Goal: Task Accomplishment & Management: Complete application form

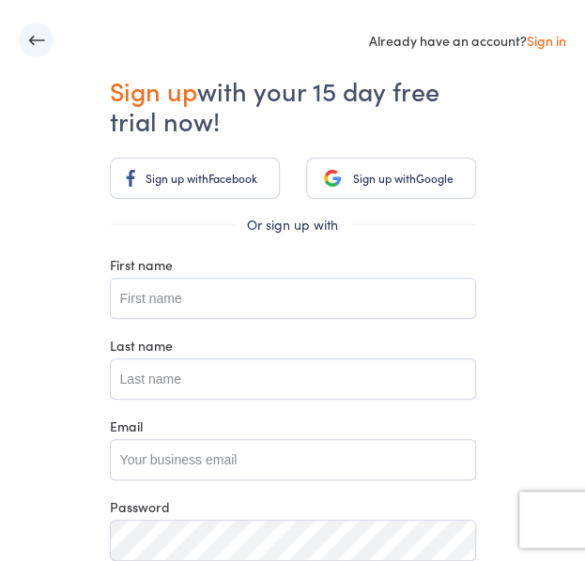
click at [366, 176] on span "Sign up with" at bounding box center [384, 178] width 63 height 16
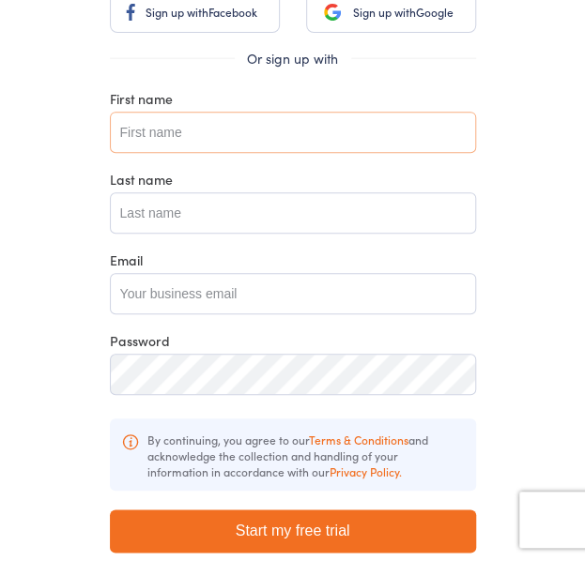
scroll to position [52, 0]
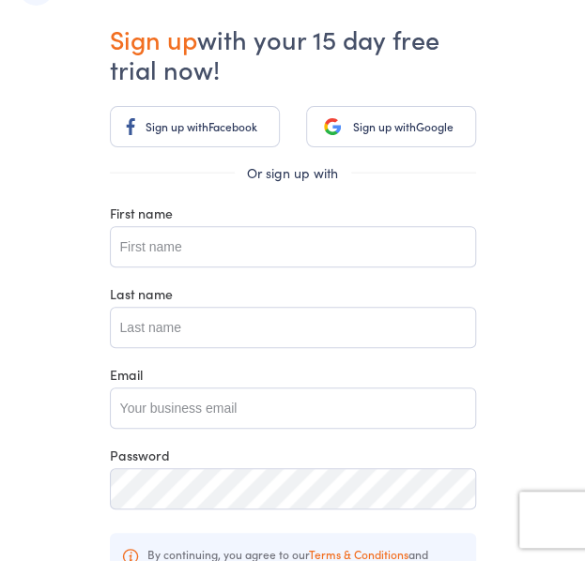
click at [347, 133] on link "Sign up with Google" at bounding box center [391, 126] width 170 height 41
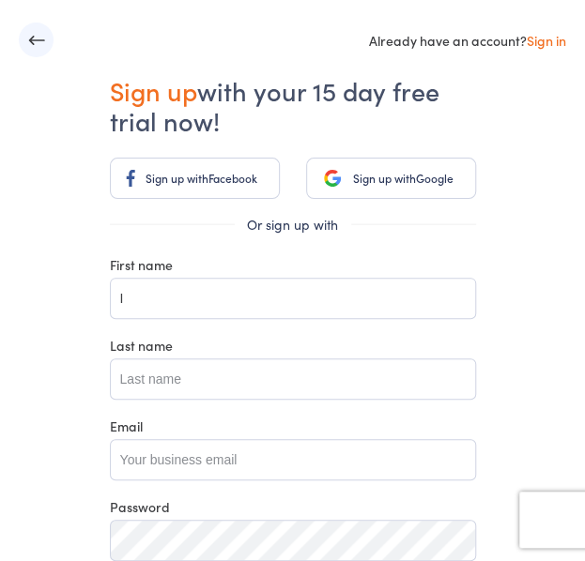
type input "Isobelle"
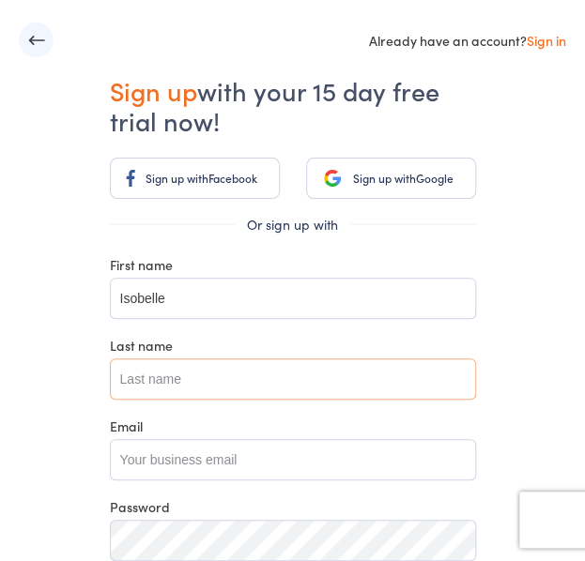
type input "George"
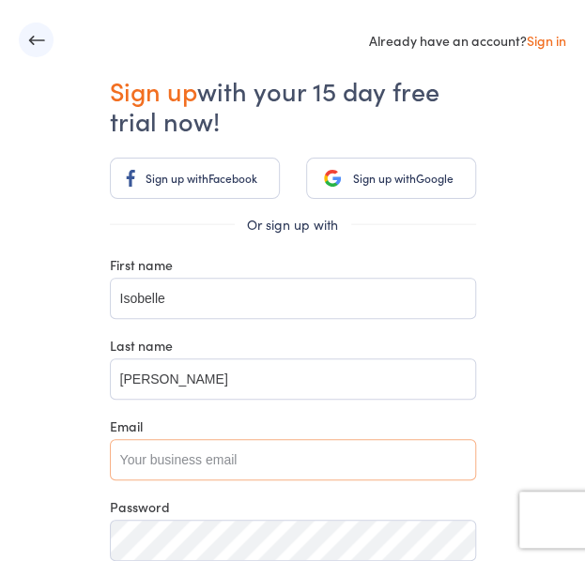
type input "isobellegeorge474@gmail.com"
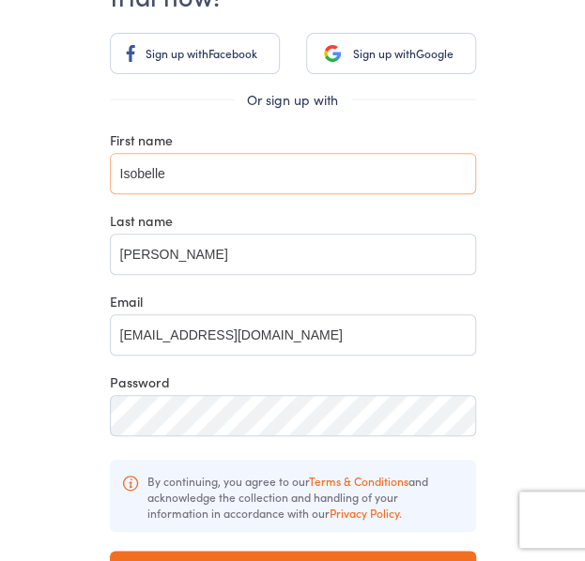
scroll to position [173, 0]
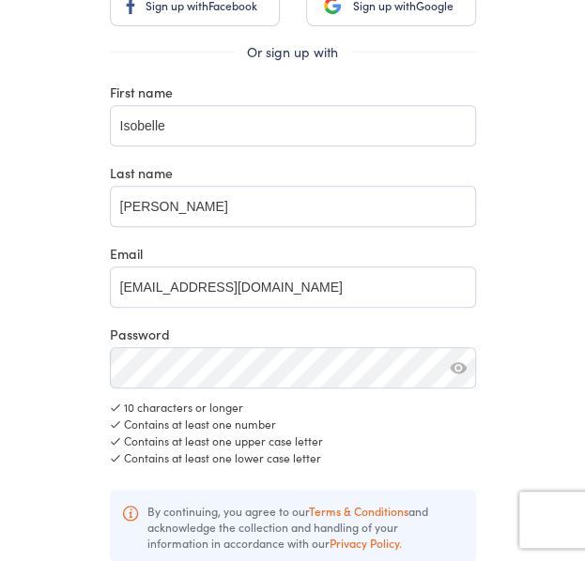
click at [454, 374] on button "button" at bounding box center [458, 367] width 17 height 17
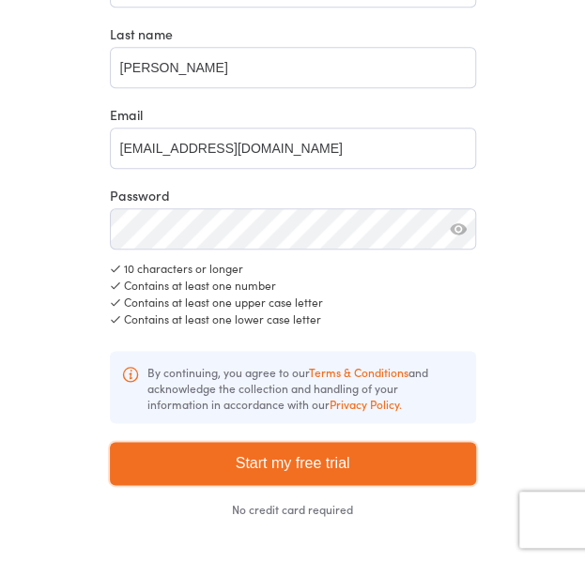
click at [376, 465] on input "Start my free trial" at bounding box center [293, 463] width 366 height 43
type input "Please wait ..."
